Goal: Find specific page/section: Find specific page/section

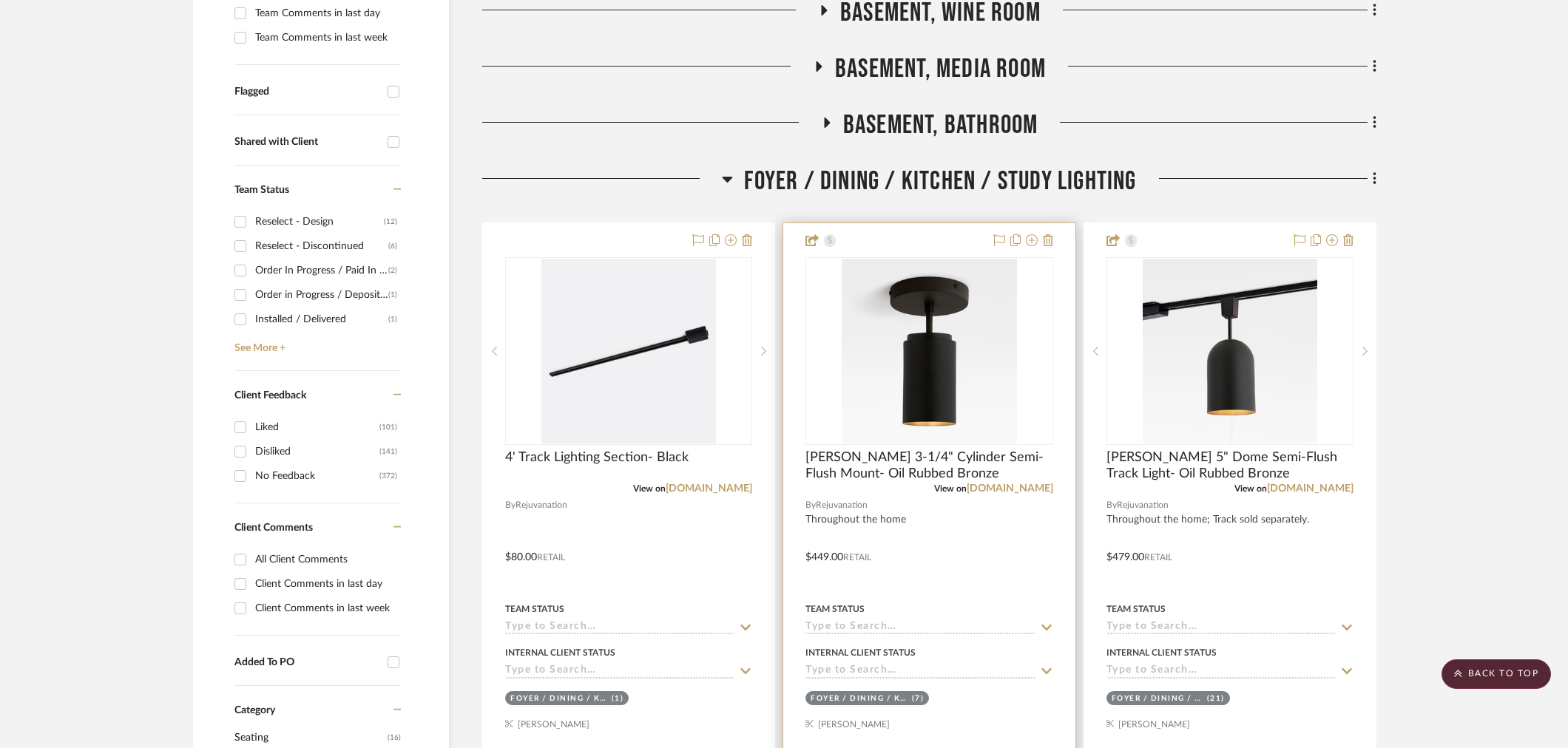
scroll to position [410, 0]
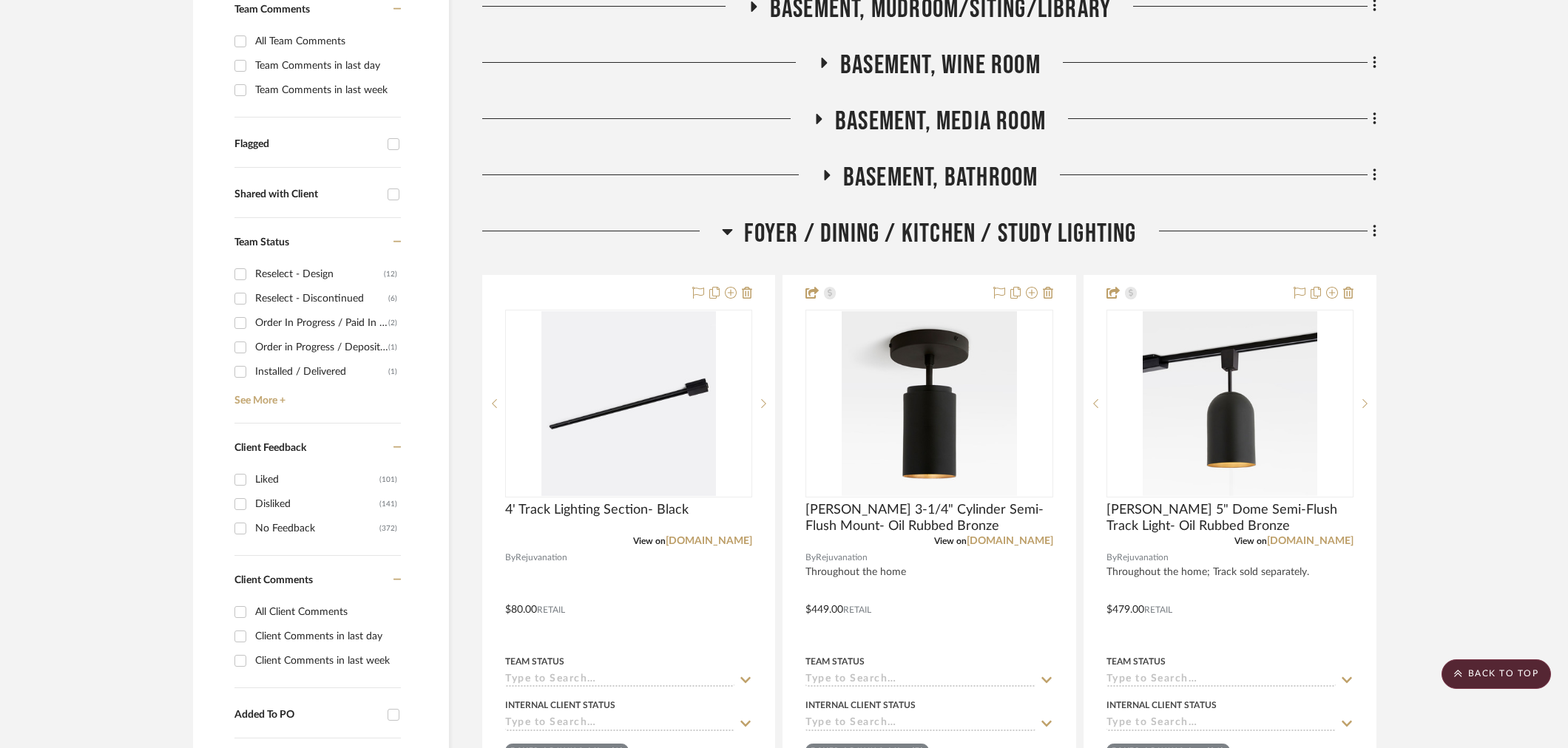
click at [904, 247] on span "Foyer / Dining / Kitchen / Study Lighting" at bounding box center [939, 234] width 392 height 32
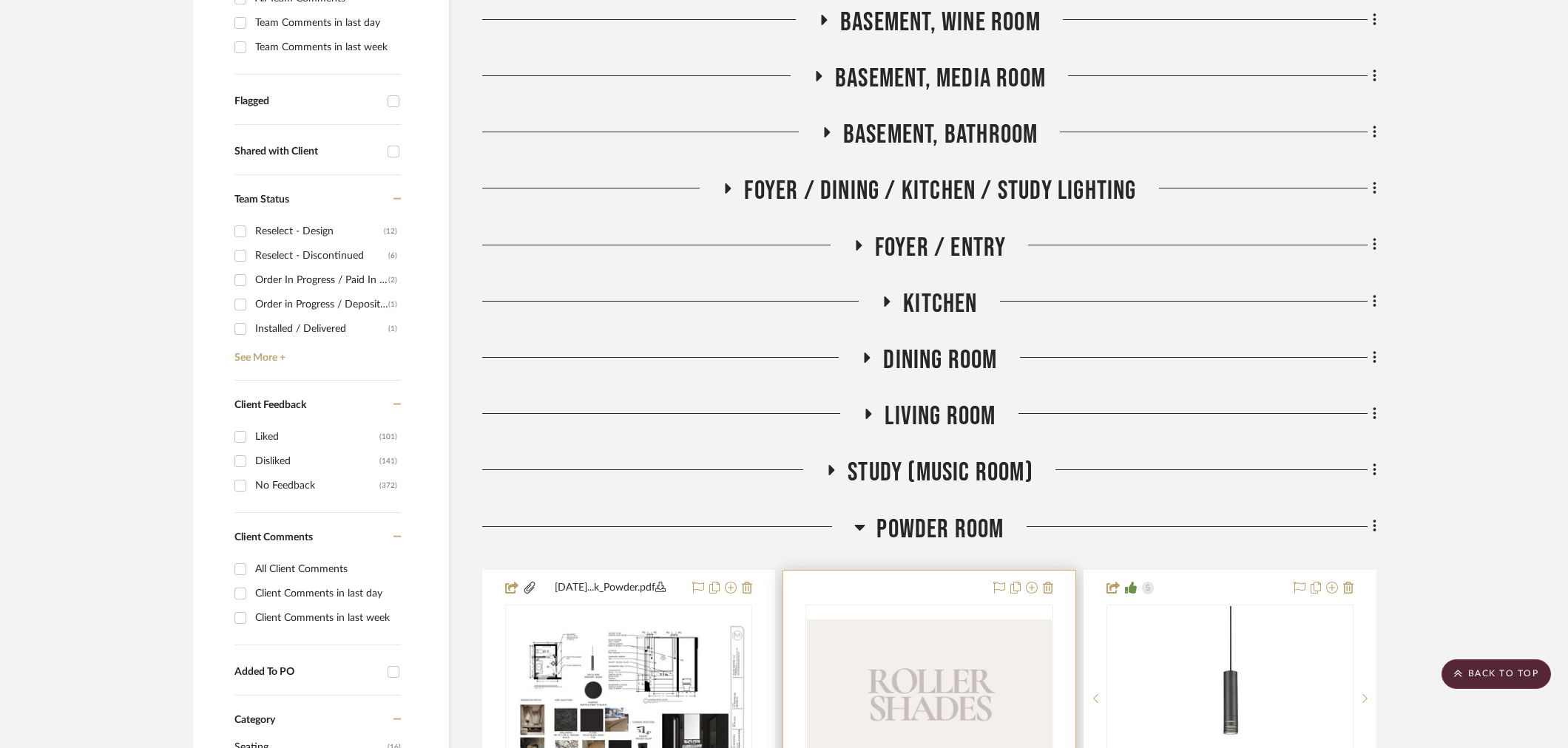
scroll to position [657, 0]
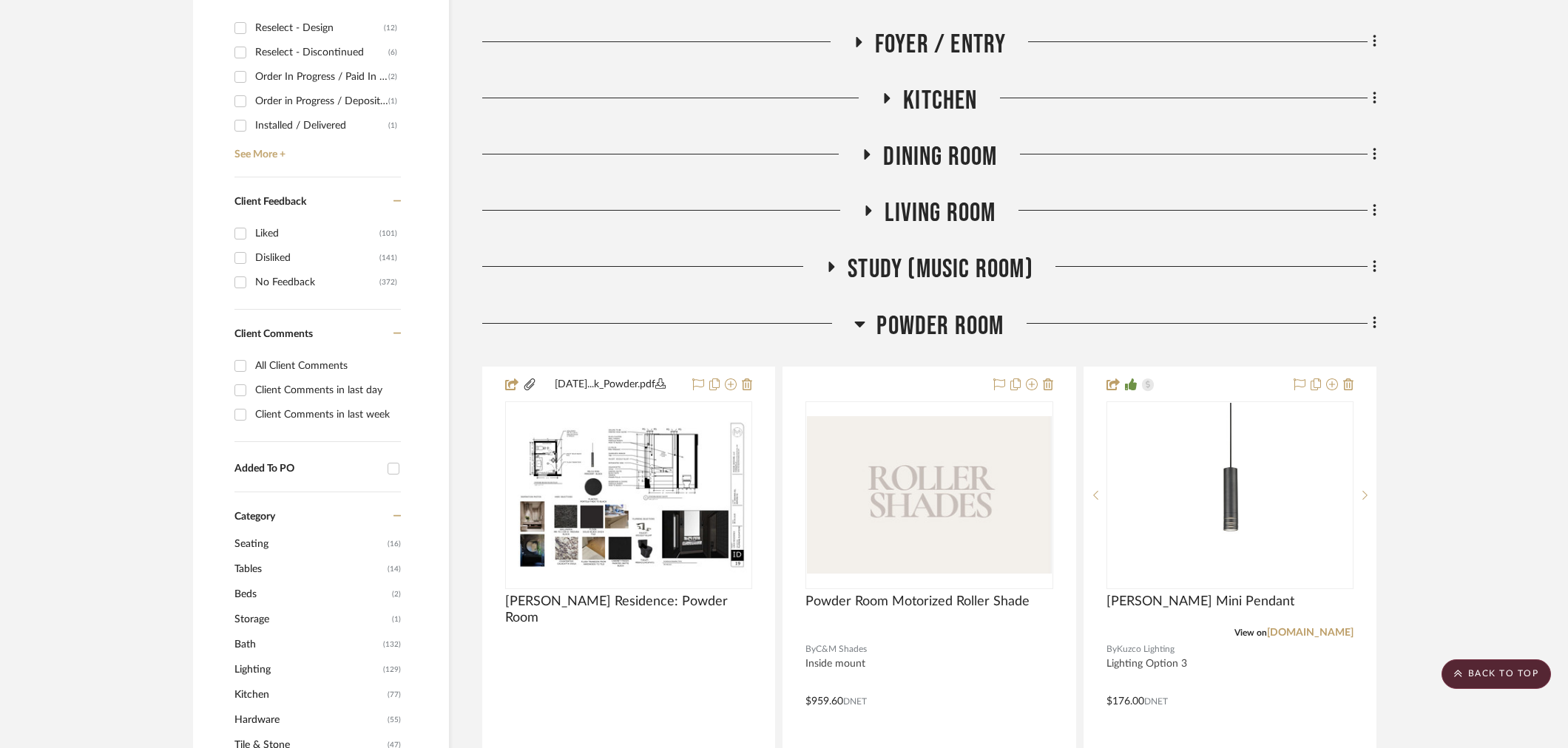
click at [951, 327] on span "Powder Room" at bounding box center [940, 327] width 127 height 32
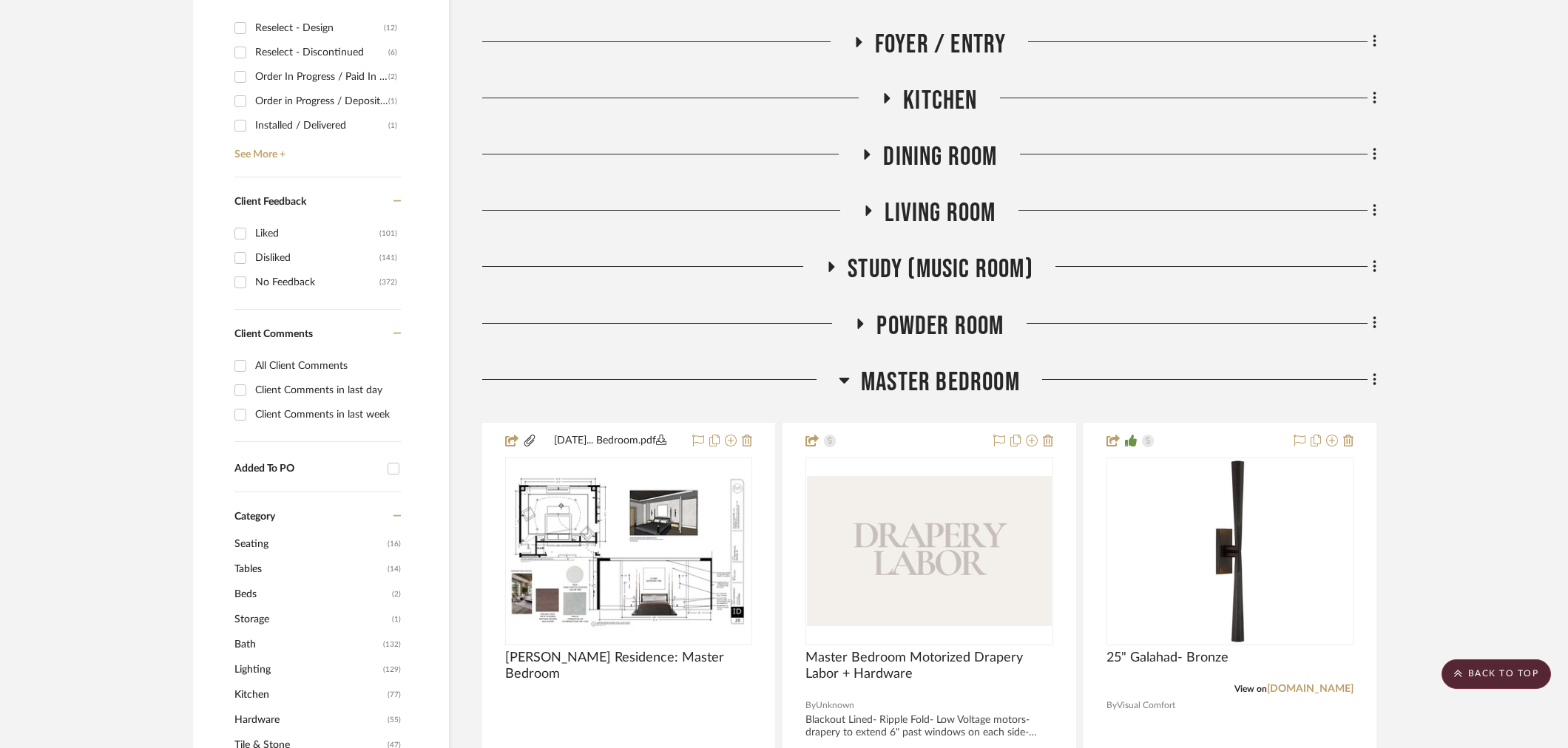
click at [958, 377] on span "Master Bedroom" at bounding box center [940, 383] width 159 height 32
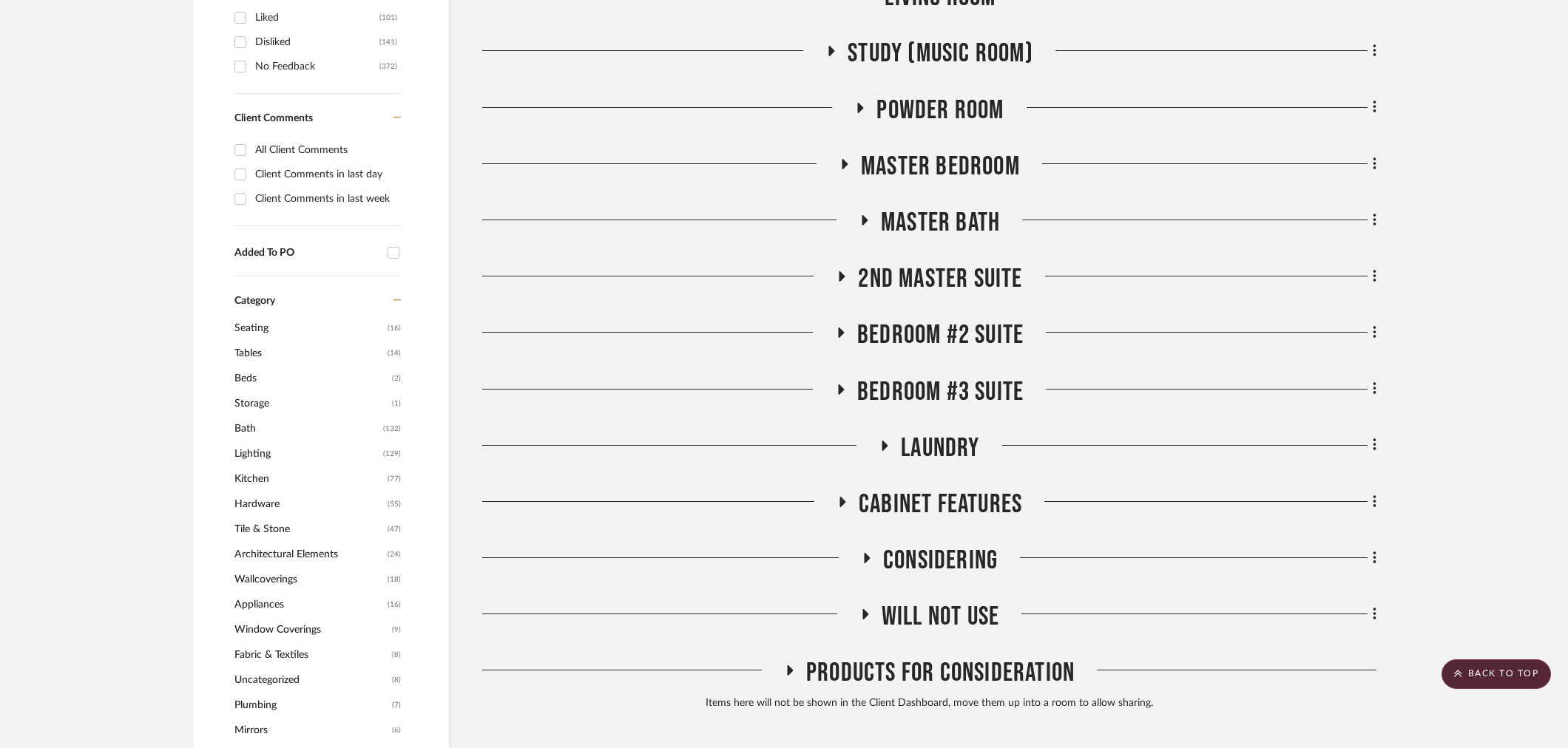
scroll to position [903, 0]
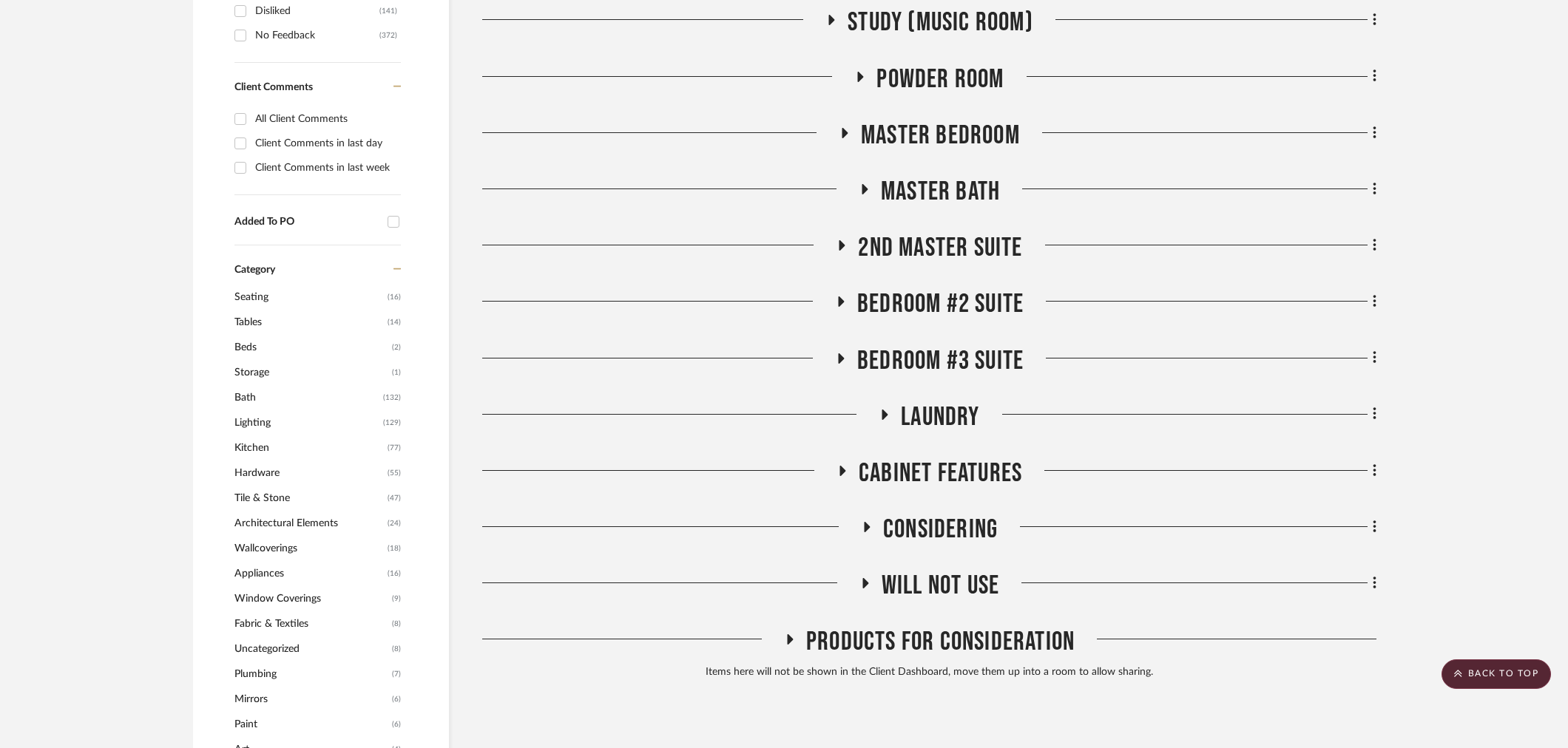
click at [966, 356] on span "Bedroom #3 Suite" at bounding box center [940, 361] width 167 height 32
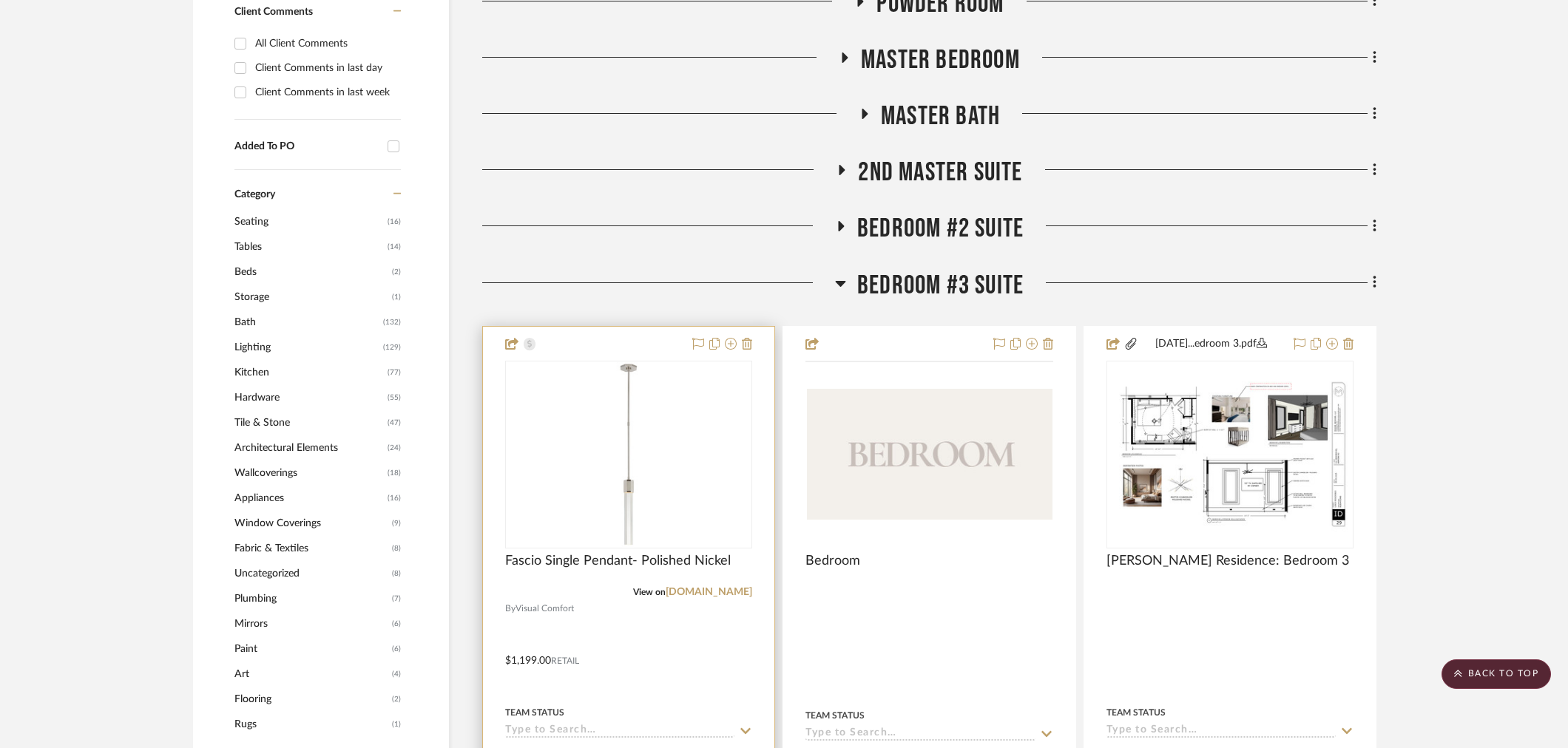
scroll to position [986, 0]
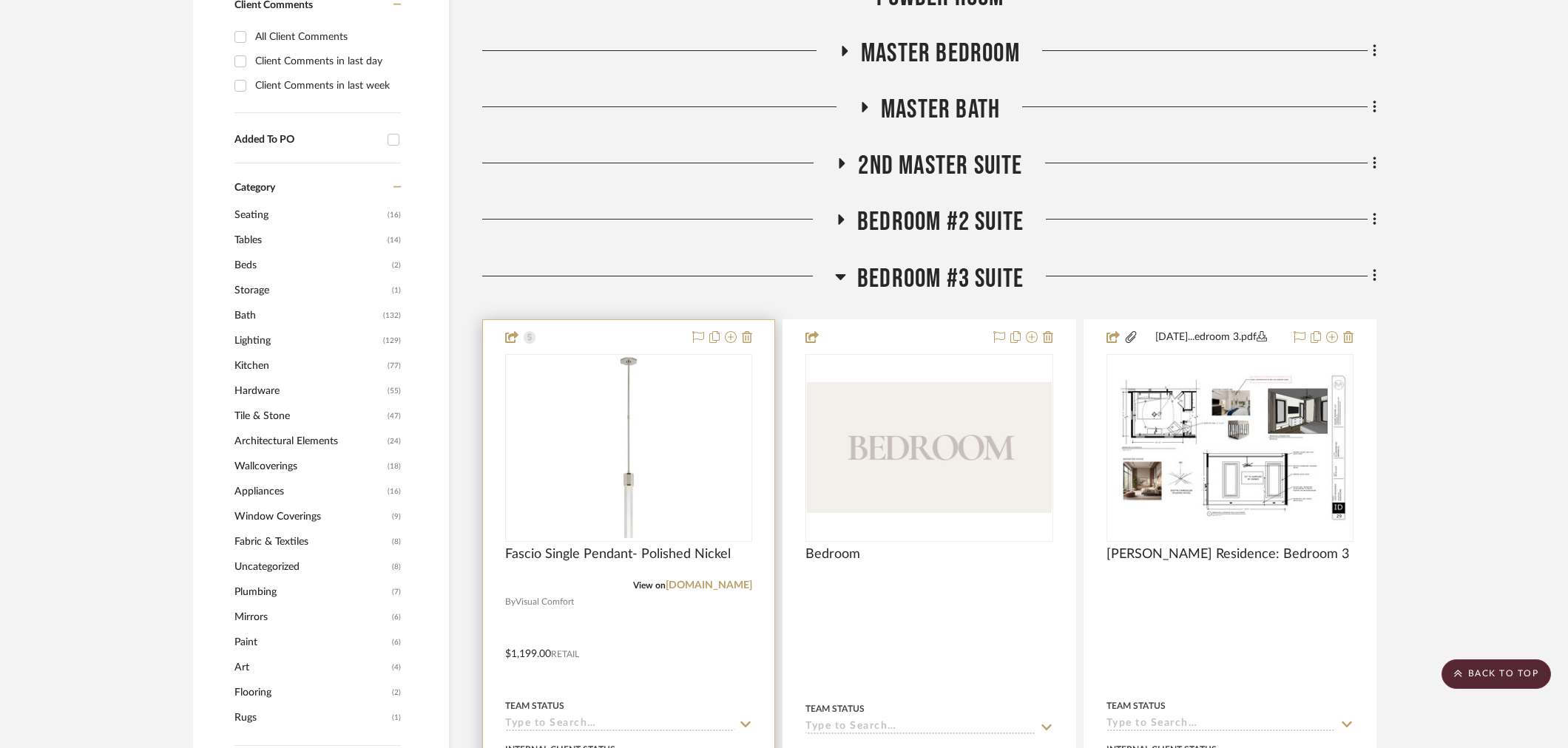
click at [0, 0] on img at bounding box center [0, 0] width 0 height 0
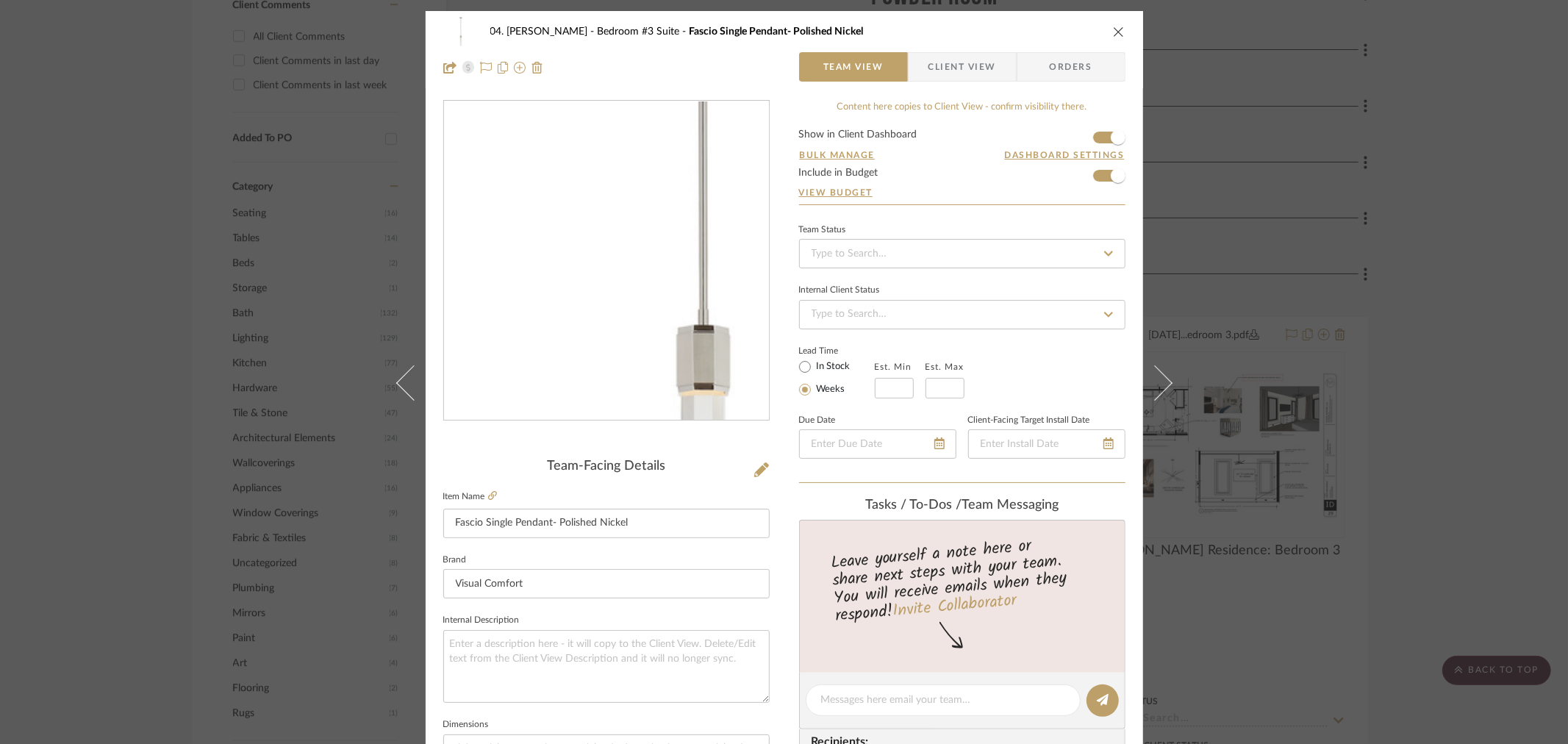
click at [569, 283] on img "0" at bounding box center [606, 261] width 319 height 319
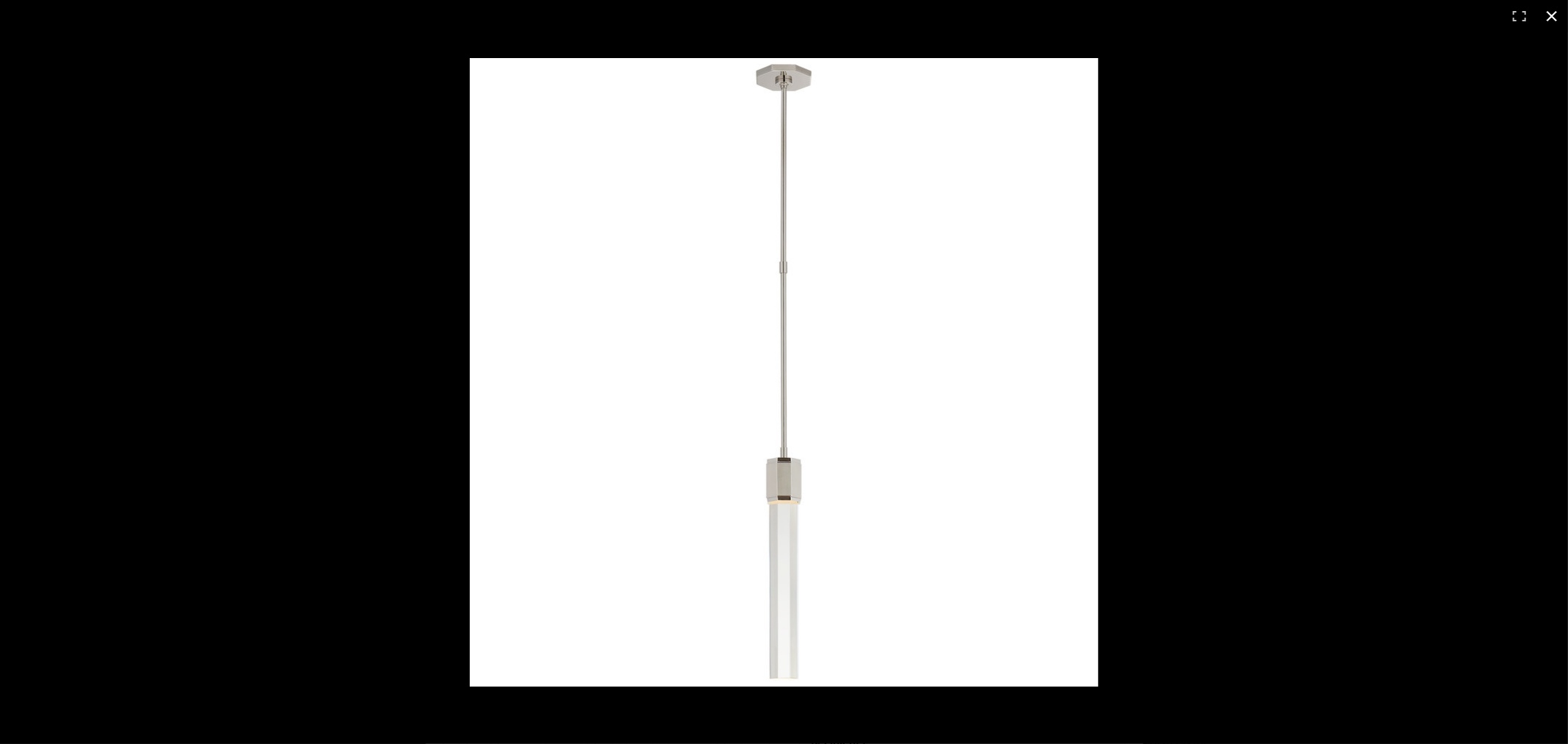
click at [1313, 349] on div at bounding box center [1194, 402] width 1451 height 688
click at [1393, 384] on div at bounding box center [1194, 402] width 1451 height 688
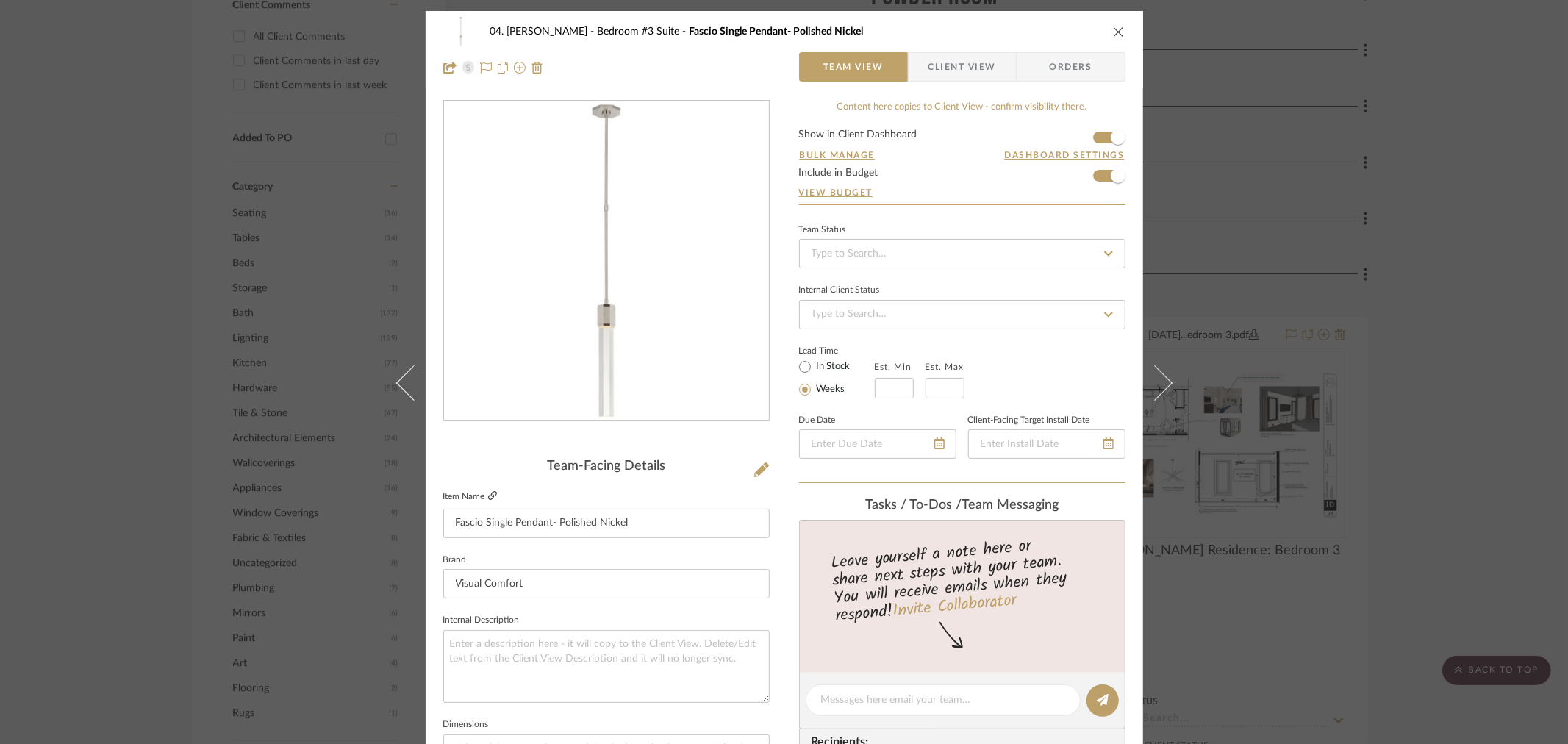
click at [488, 495] on icon at bounding box center [492, 496] width 9 height 9
